Goal: Task Accomplishment & Management: Use online tool/utility

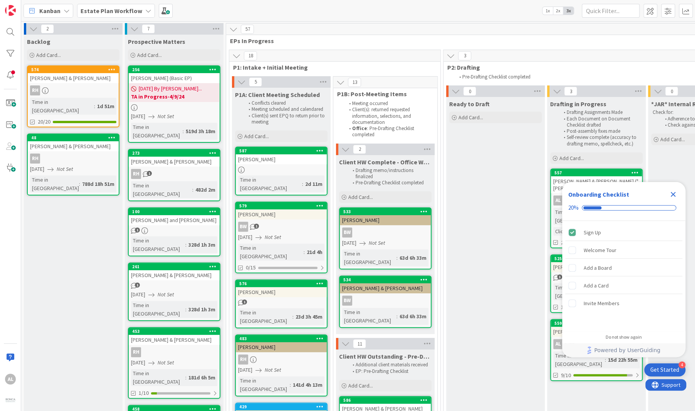
click at [676, 194] on icon "Close Checklist" at bounding box center [672, 194] width 9 height 9
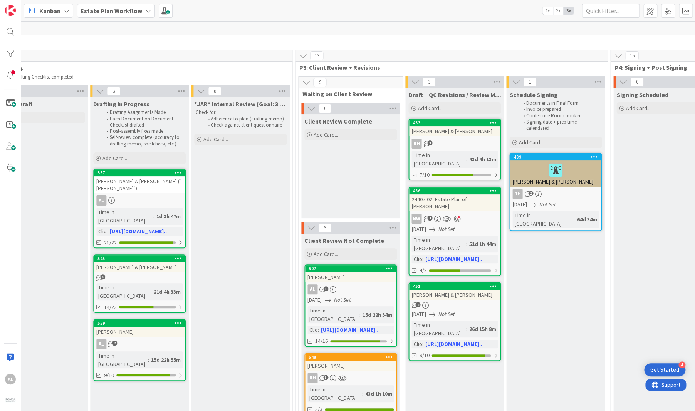
scroll to position [0, 459]
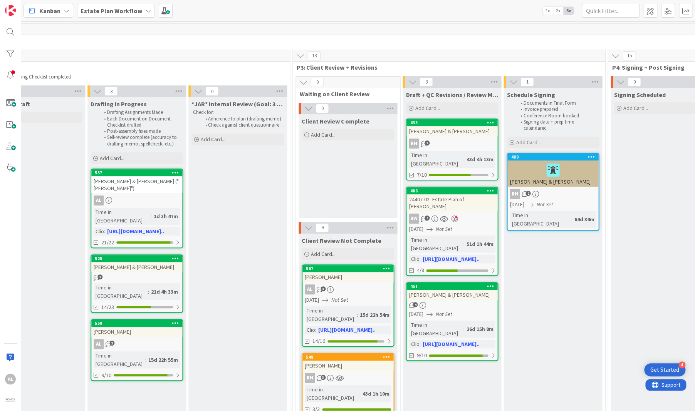
click at [580, 167] on div at bounding box center [552, 170] width 86 height 16
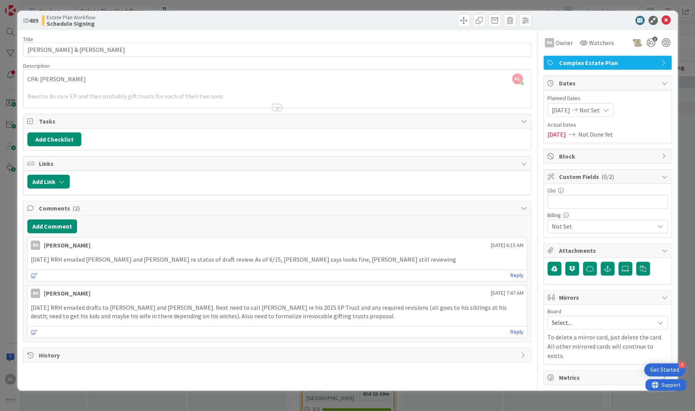
drag, startPoint x: 692, startPoint y: 59, endPoint x: 687, endPoint y: 57, distance: 5.2
click at [687, 57] on div "ID 489 Estate Plan Workflow Schedule Signing Title 24 / 128 Billingsley, Kyle &…" at bounding box center [347, 205] width 695 height 411
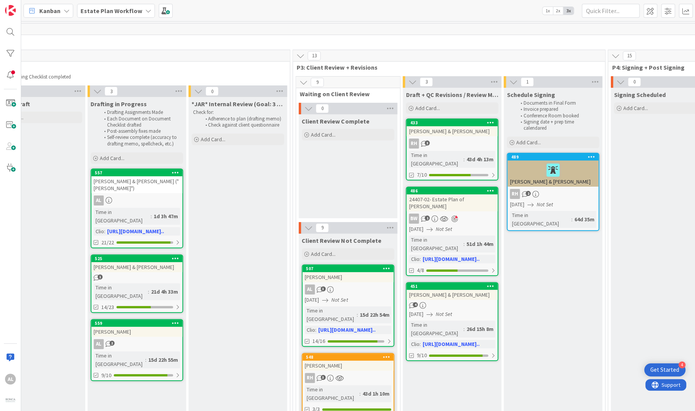
click at [578, 167] on div at bounding box center [552, 170] width 86 height 16
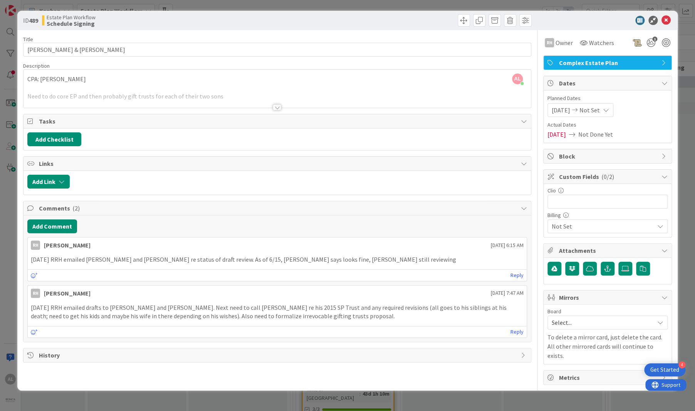
click at [276, 106] on div at bounding box center [277, 107] width 8 height 6
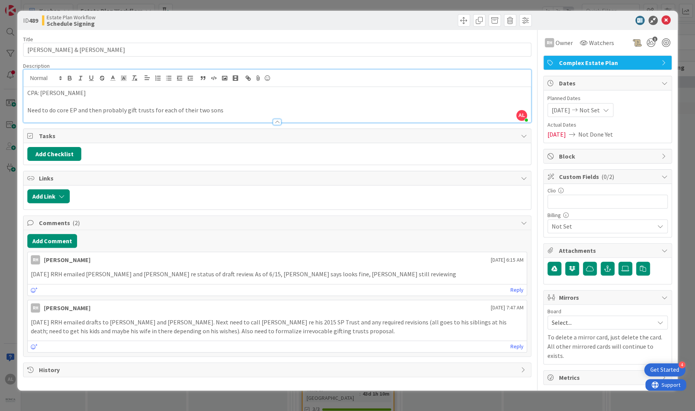
drag, startPoint x: 691, startPoint y: 72, endPoint x: 622, endPoint y: 98, distance: 73.7
click at [688, 80] on div "ID 489 Estate Plan Workflow Schedule Signing Title 24 / 128 Billingsley, Kyle &…" at bounding box center [347, 205] width 695 height 411
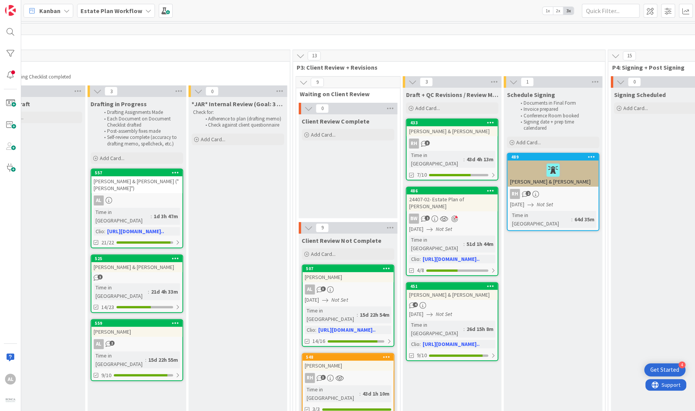
click at [574, 187] on link "489 Billingsley, Kyle & Niki RH 2 04/11/2025 Not Set Time in Column : 64d 35m" at bounding box center [552, 192] width 92 height 78
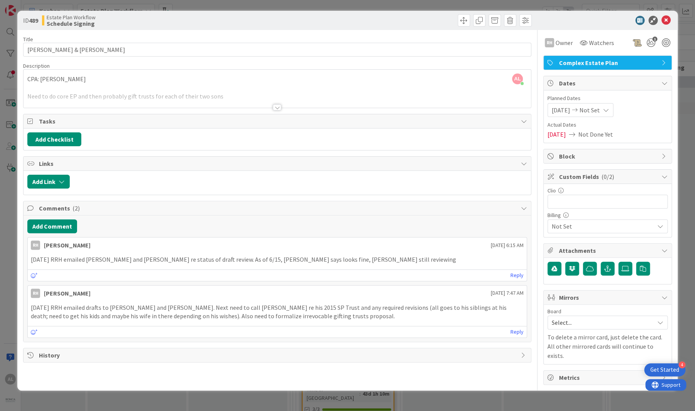
click at [693, 147] on div "ID 489 Estate Plan Workflow Schedule Signing Title 24 / 128 Billingsley, Kyle &…" at bounding box center [347, 205] width 695 height 411
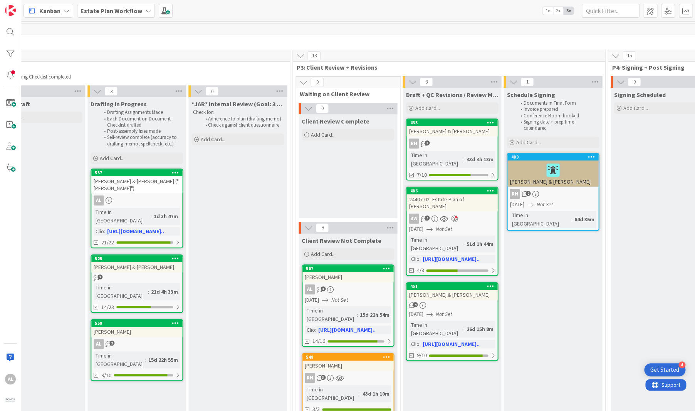
click at [573, 180] on div "Billingsley, Kyle & Niki" at bounding box center [552, 174] width 91 height 26
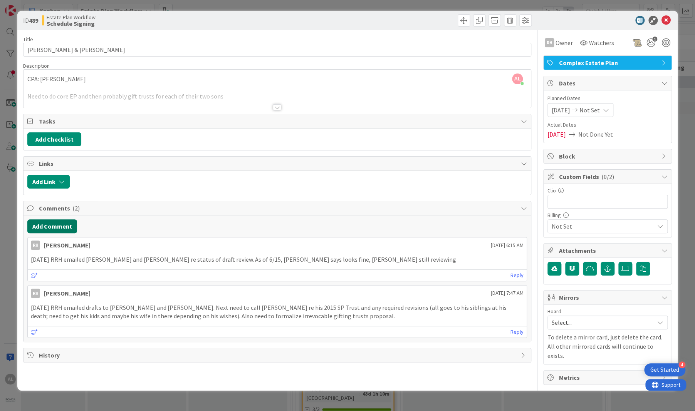
click at [58, 225] on button "Add Comment" at bounding box center [52, 226] width 50 height 14
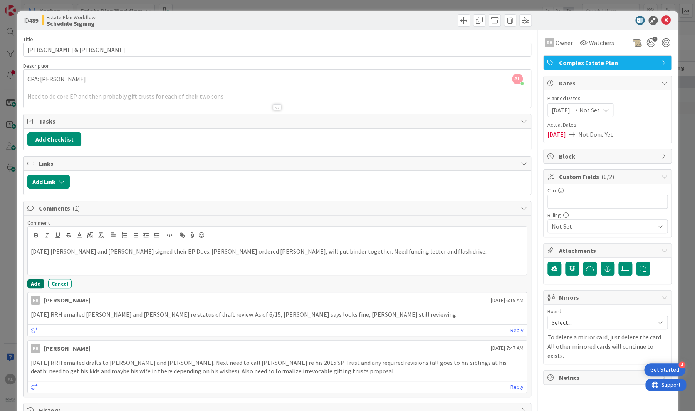
click at [34, 284] on button "Add" at bounding box center [35, 283] width 17 height 9
